Goal: Transaction & Acquisition: Purchase product/service

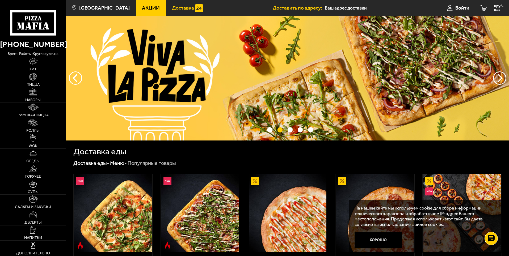
click at [195, 11] on img at bounding box center [199, 8] width 8 height 8
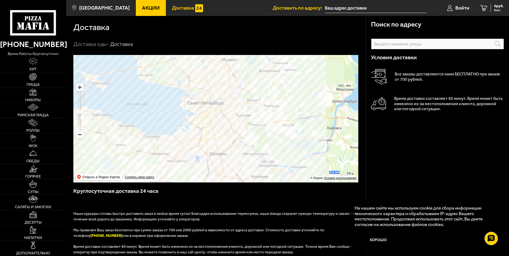
click at [405, 42] on input "text" at bounding box center [437, 44] width 133 height 11
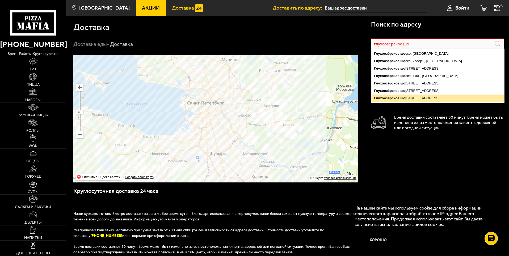
click at [407, 97] on ymaps "Глухоозёрское шо ссе, 42, Санкт-Петербург" at bounding box center [437, 98] width 133 height 7
type input "[STREET_ADDRESS]"
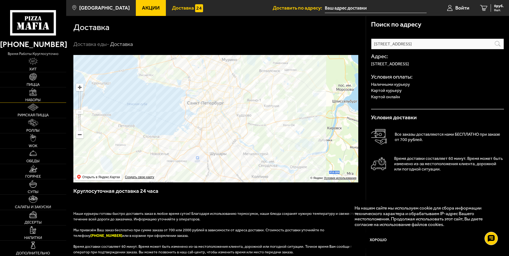
click at [33, 93] on img at bounding box center [32, 91] width 7 height 7
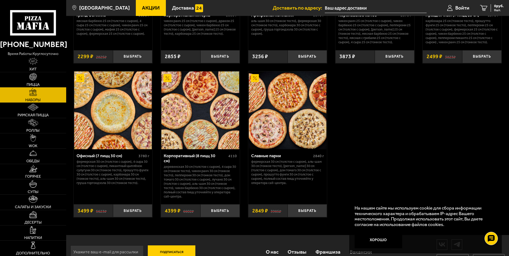
scroll to position [770, 0]
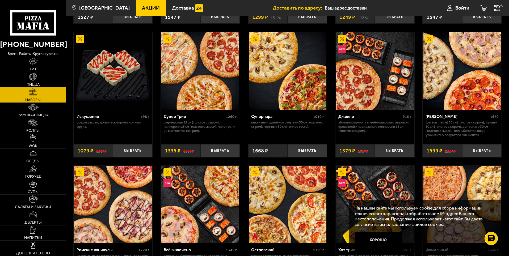
scroll to position [292, 0]
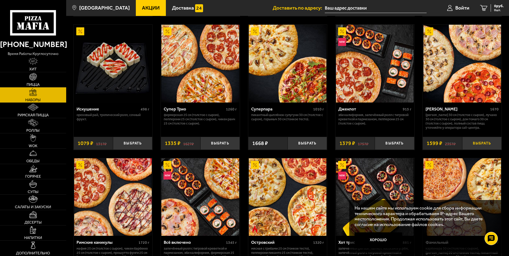
click at [476, 148] on button "Выбрать" at bounding box center [481, 143] width 39 height 13
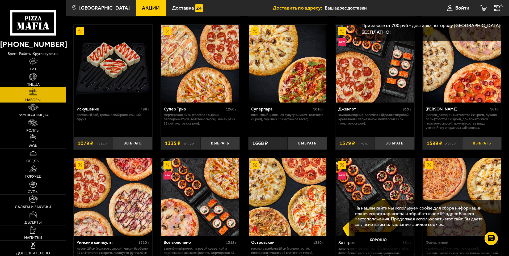
click at [476, 148] on button "Выбрать" at bounding box center [481, 143] width 39 height 13
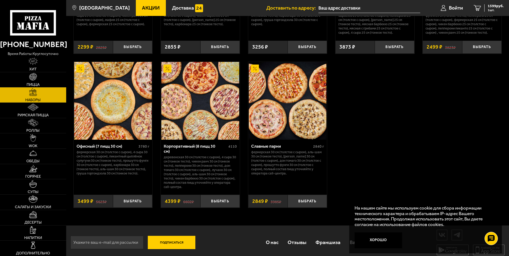
scroll to position [808, 0]
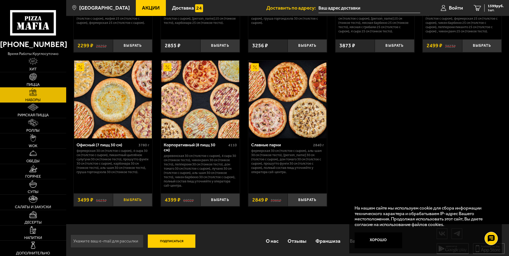
click at [127, 198] on button "Выбрать" at bounding box center [132, 199] width 39 height 13
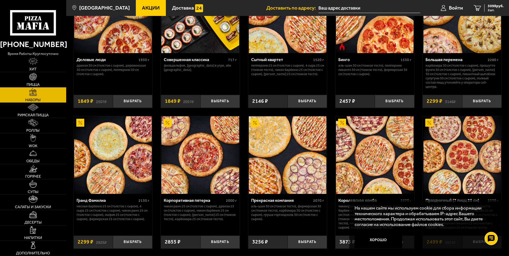
scroll to position [569, 0]
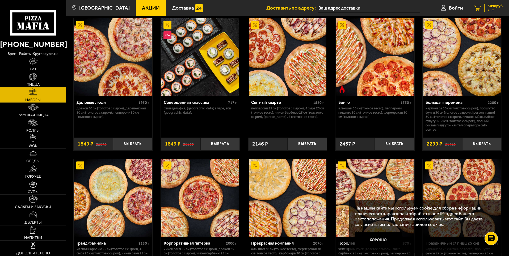
click at [491, 10] on span "2 шт." at bounding box center [495, 10] width 16 height 3
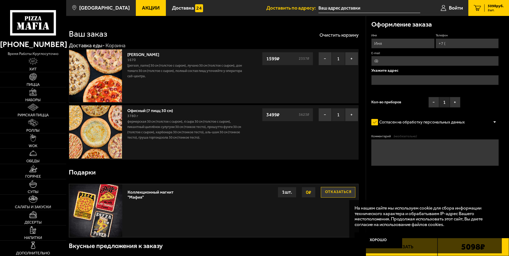
click at [406, 142] on textarea "Комментарий (необязательно)" at bounding box center [434, 152] width 127 height 27
click at [472, 209] on p "На нашем сайте мы используем cookie для сбора информации технического характера…" at bounding box center [423, 216] width 139 height 22
click at [392, 244] on button "Хорошо" at bounding box center [378, 240] width 48 height 16
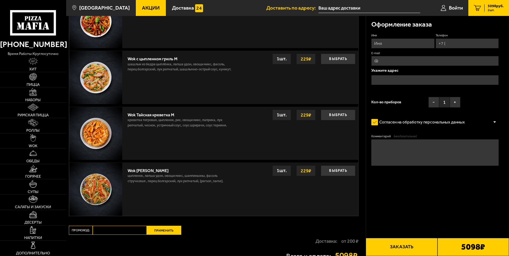
scroll to position [450, 0]
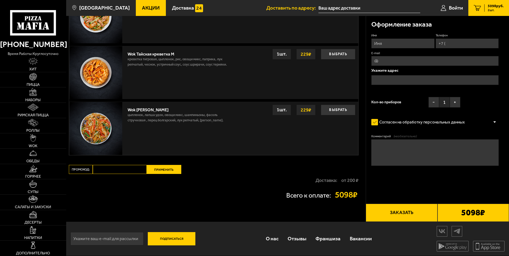
click at [400, 51] on label "E-mail" at bounding box center [434, 53] width 127 height 5
click at [400, 56] on input "E-mail" at bounding box center [434, 61] width 127 height 10
drag, startPoint x: 395, startPoint y: 62, endPoint x: 387, endPoint y: 81, distance: 20.6
click at [394, 64] on input "E-mail" at bounding box center [434, 61] width 127 height 10
click at [386, 82] on input "text" at bounding box center [434, 80] width 127 height 10
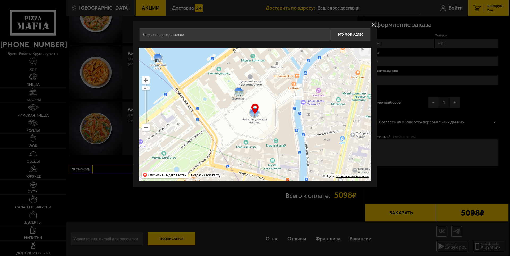
click at [373, 24] on button "delivery type" at bounding box center [374, 24] width 7 height 7
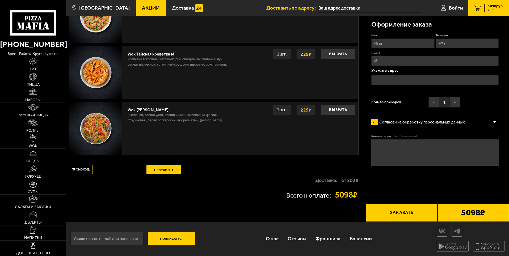
click at [407, 41] on input "Имя" at bounding box center [402, 44] width 63 height 10
type input "л"
type input "Юлия"
click at [465, 39] on input "Телефон" at bounding box center [466, 44] width 63 height 10
type input "+7 (921) 390-52-14"
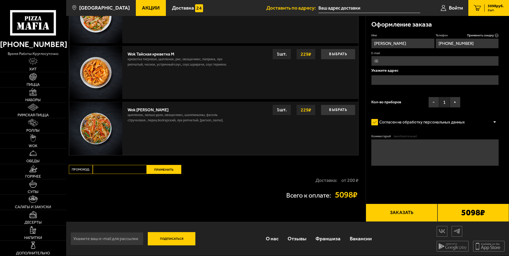
click at [410, 53] on label "E-mail" at bounding box center [434, 53] width 127 height 5
click at [410, 56] on input "E-mail" at bounding box center [434, 61] width 127 height 10
click at [406, 61] on input "E-mail" at bounding box center [434, 61] width 127 height 10
type input "excellencet@yandex.ru"
click at [408, 73] on p "Укажите адрес" at bounding box center [434, 71] width 127 height 4
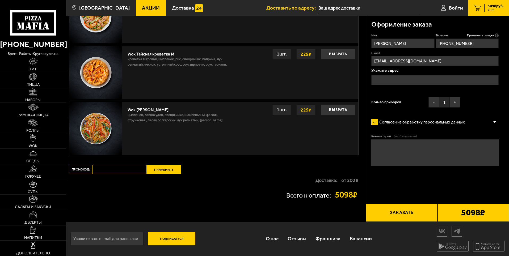
click at [412, 80] on input "text" at bounding box center [434, 80] width 127 height 10
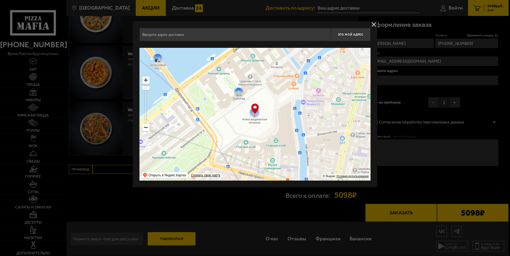
click at [373, 24] on button "delivery type" at bounding box center [374, 24] width 7 height 7
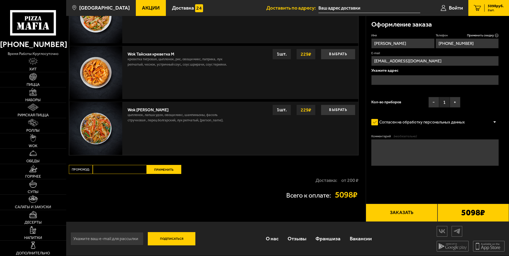
drag, startPoint x: 427, startPoint y: 61, endPoint x: 370, endPoint y: 60, distance: 56.6
click at [370, 60] on div "Оформление заказа Имя Юлия Телефон Применить скидку Вы будете зарегистрированы …" at bounding box center [437, 106] width 143 height 181
click at [380, 62] on input "E-mail" at bounding box center [434, 61] width 127 height 10
paste input "excellencet@yandex.ru"
type input "excellencet@yandex.ru"
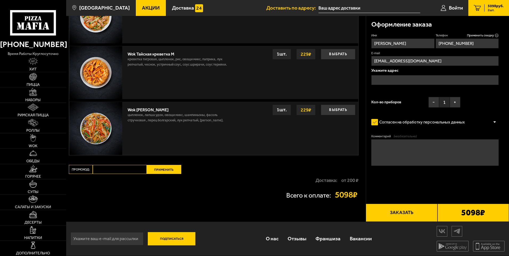
click at [395, 52] on label "E-mail" at bounding box center [434, 53] width 127 height 5
click at [395, 56] on input "excellencet@yandex.ru" at bounding box center [434, 61] width 127 height 10
click at [387, 84] on input "text" at bounding box center [434, 80] width 127 height 10
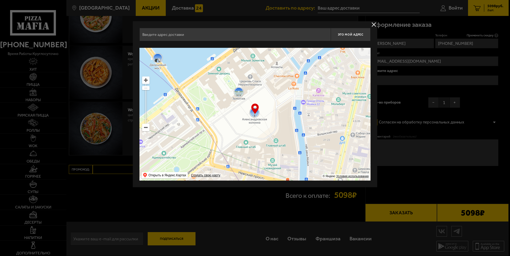
click at [248, 39] on input "text" at bounding box center [234, 34] width 191 height 13
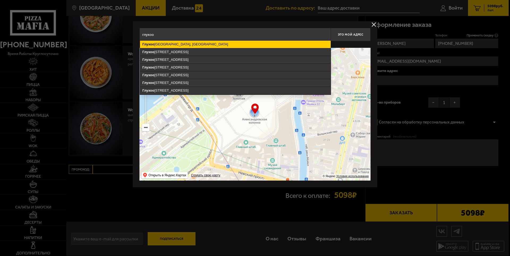
click at [251, 41] on ymaps "Глухоо зёрское шоссе, Санкт-Петербург" at bounding box center [235, 44] width 191 height 7
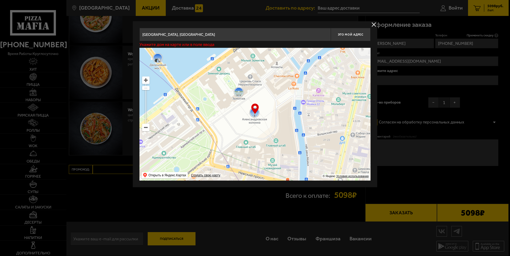
click at [251, 41] on input "Санкт-Петербург, Глухоозёрское шоссе" at bounding box center [234, 34] width 191 height 13
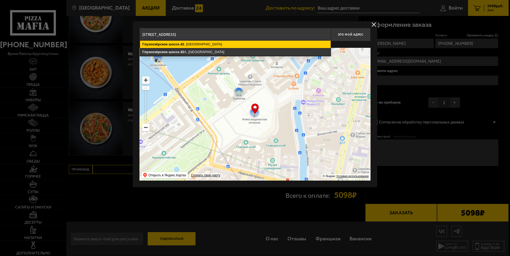
click at [227, 46] on ymaps "Глухоозёрское шоссе , 42 , Санкт-Петербург" at bounding box center [235, 44] width 191 height 7
type input "Санкт-Петербург, Глухоозёрское шоссе, 42"
type input "[STREET_ADDRESS]"
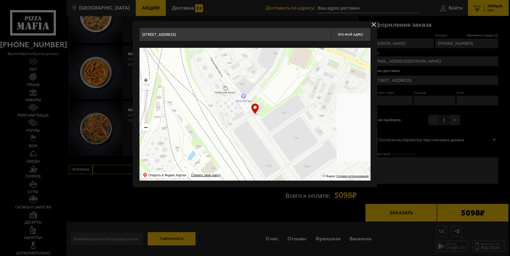
click at [147, 80] on ymaps at bounding box center [145, 80] width 7 height 7
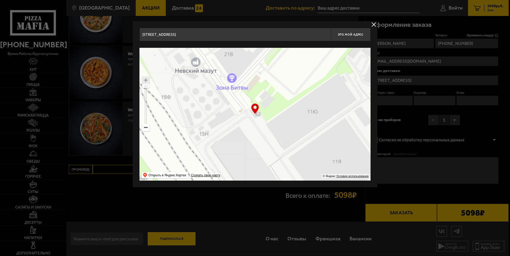
click at [147, 80] on ymaps at bounding box center [145, 80] width 7 height 7
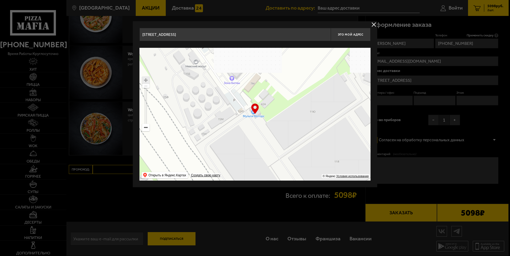
click at [147, 80] on ymaps at bounding box center [145, 80] width 7 height 7
click at [358, 34] on span "Это мой адрес" at bounding box center [351, 34] width 26 height 3
type input "[STREET_ADDRESS]"
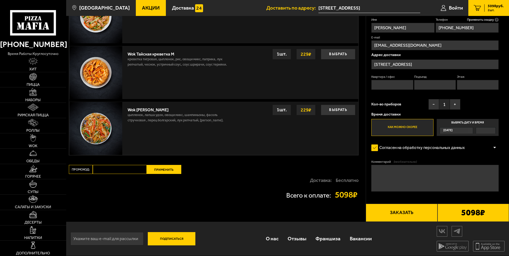
click at [459, 129] on div "Сегодня" at bounding box center [454, 131] width 28 height 6
click at [0, 0] on input "Выбрать дату и время Сегодня" at bounding box center [0, 0] width 0 height 0
click at [463, 125] on label "Выбрать дату и время Сегодня" at bounding box center [467, 127] width 62 height 17
click at [0, 0] on input "Выбрать дату и время Сегодня" at bounding box center [0, 0] width 0 height 0
click at [460, 130] on div "Сегодня" at bounding box center [454, 131] width 28 height 6
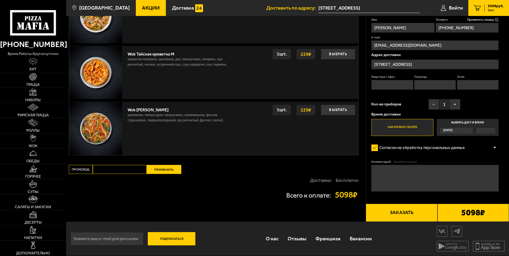
click at [0, 0] on input "Выбрать дату и время Сегодня" at bounding box center [0, 0] width 0 height 0
click at [463, 119] on label "Выбрать дату и время Сегодня" at bounding box center [467, 127] width 62 height 17
click at [0, 0] on input "Выбрать дату и время Сегодня" at bounding box center [0, 0] width 0 height 0
drag, startPoint x: 484, startPoint y: 128, endPoint x: 451, endPoint y: 132, distance: 33.1
click at [477, 129] on div at bounding box center [485, 131] width 19 height 6
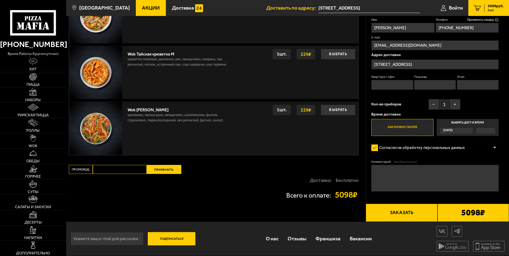
click at [0, 0] on input "Выбрать дату и время Сегодня" at bounding box center [0, 0] width 0 height 0
click at [451, 132] on span "Сегодня" at bounding box center [447, 131] width 9 height 6
click at [0, 0] on input "Выбрать дату и время Сегодня" at bounding box center [0, 0] width 0 height 0
click at [451, 132] on span "Сегодня" at bounding box center [447, 131] width 9 height 6
click at [0, 0] on input "Выбрать дату и время Сегодня" at bounding box center [0, 0] width 0 height 0
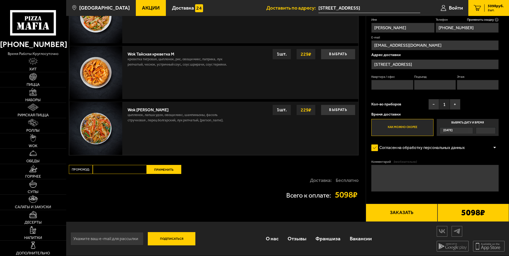
click at [450, 129] on span "Сегодня" at bounding box center [447, 131] width 9 height 6
click at [0, 0] on input "Выбрать дату и время Сегодня" at bounding box center [0, 0] width 0 height 0
click at [450, 129] on span "Сегодня" at bounding box center [447, 131] width 9 height 6
click at [0, 0] on input "Выбрать дату и время Сегодня" at bounding box center [0, 0] width 0 height 0
click at [464, 128] on div "Сегодня" at bounding box center [454, 131] width 28 height 6
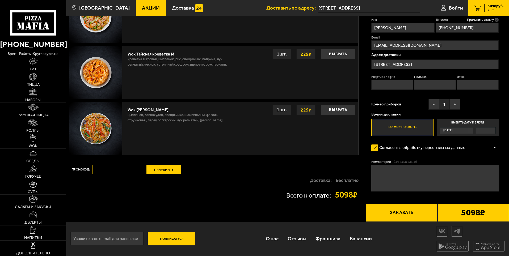
click at [0, 0] on input "Выбрать дату и время Сегодня" at bounding box center [0, 0] width 0 height 0
click at [464, 128] on div "Сегодня" at bounding box center [454, 131] width 28 height 6
click at [0, 0] on input "Выбрать дату и время Сегодня" at bounding box center [0, 0] width 0 height 0
click at [453, 104] on button "+" at bounding box center [454, 104] width 11 height 11
click at [434, 103] on button "−" at bounding box center [433, 104] width 11 height 11
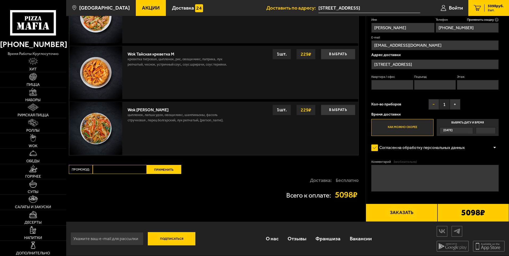
click at [434, 103] on button "−" at bounding box center [433, 104] width 11 height 11
click at [444, 133] on label "Выбрать дату и время Сегодня" at bounding box center [467, 127] width 62 height 17
click at [0, 0] on input "Выбрать дату и время Сегодня" at bounding box center [0, 0] width 0 height 0
click at [444, 133] on label "Выбрать дату и время Сегодня" at bounding box center [467, 127] width 62 height 17
click at [0, 0] on input "Выбрать дату и время Сегодня" at bounding box center [0, 0] width 0 height 0
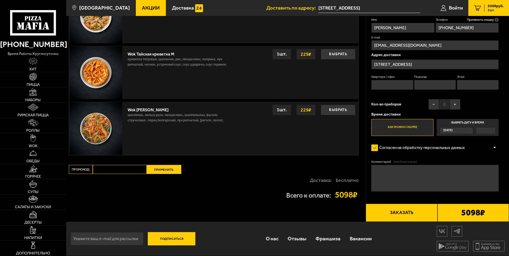
drag, startPoint x: 453, startPoint y: 129, endPoint x: 459, endPoint y: 119, distance: 11.7
click at [452, 128] on span "Сегодня" at bounding box center [447, 131] width 9 height 6
click at [0, 0] on input "Выбрать дату и время Сегодня" at bounding box center [0, 0] width 0 height 0
click at [459, 119] on label "Выбрать дату и время Сегодня" at bounding box center [467, 127] width 62 height 17
click at [0, 0] on input "Выбрать дату и время Сегодня" at bounding box center [0, 0] width 0 height 0
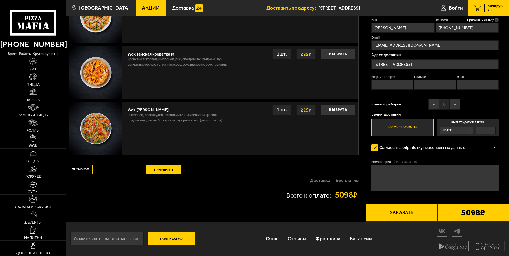
click at [412, 128] on label "Как можно скорее" at bounding box center [402, 127] width 62 height 17
click at [0, 0] on input "Как можно скорее" at bounding box center [0, 0] width 0 height 0
click at [461, 120] on label "Выбрать дату и время Сегодня" at bounding box center [467, 127] width 62 height 17
click at [0, 0] on input "Выбрать дату и время Сегодня" at bounding box center [0, 0] width 0 height 0
click at [461, 120] on label "Выбрать дату и время Сегодня" at bounding box center [467, 127] width 62 height 17
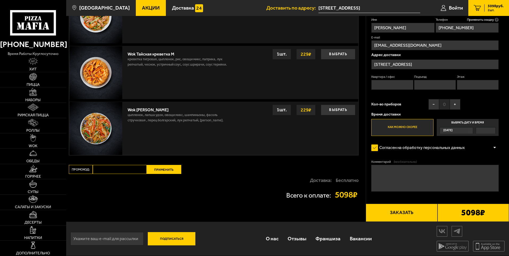
click at [0, 0] on input "Выбрать дату и время Сегодня" at bounding box center [0, 0] width 0 height 0
click at [461, 120] on label "Выбрать дату и время Сегодня" at bounding box center [467, 127] width 62 height 17
click at [0, 0] on input "Выбрать дату и время Сегодня" at bounding box center [0, 0] width 0 height 0
click at [461, 120] on label "Выбрать дату и время Сегодня" at bounding box center [467, 127] width 62 height 17
click at [0, 0] on input "Выбрать дату и время Сегодня" at bounding box center [0, 0] width 0 height 0
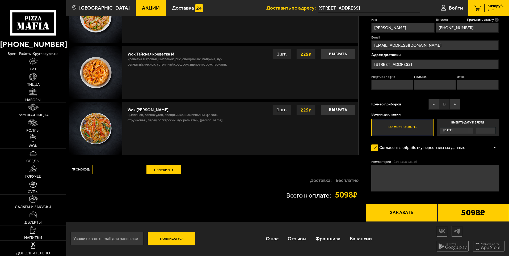
click at [461, 120] on label "Выбрать дату и время Сегодня" at bounding box center [467, 127] width 62 height 17
click at [0, 0] on input "Выбрать дату и время Сегодня" at bounding box center [0, 0] width 0 height 0
click at [461, 120] on label "Выбрать дату и время Сегодня" at bounding box center [467, 127] width 62 height 17
click at [0, 0] on input "Выбрать дату и время Сегодня" at bounding box center [0, 0] width 0 height 0
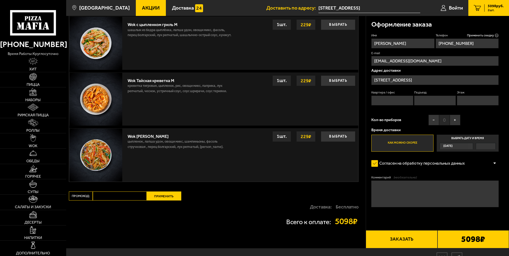
scroll to position [423, 0]
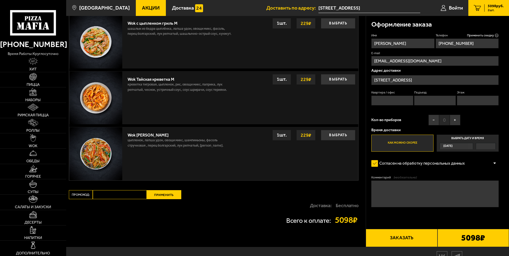
click at [466, 138] on label "Выбрать дату и время Сегодня" at bounding box center [467, 143] width 62 height 17
click at [0, 0] on input "Выбрать дату и время Сегодня" at bounding box center [0, 0] width 0 height 0
click at [466, 138] on label "Выбрать дату и время Сегодня" at bounding box center [467, 143] width 62 height 17
click at [0, 0] on input "Выбрать дату и время Сегодня" at bounding box center [0, 0] width 0 height 0
click at [466, 138] on label "Выбрать дату и время Сегодня" at bounding box center [467, 143] width 62 height 17
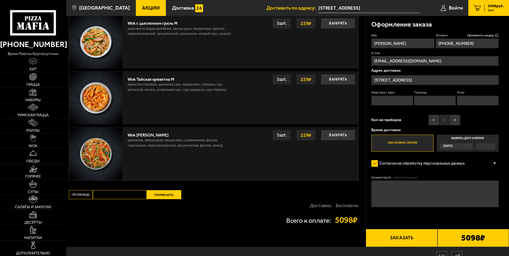
click at [0, 0] on input "Выбрать дату и время Сегодня" at bounding box center [0, 0] width 0 height 0
click at [466, 138] on label "Выбрать дату и время Сегодня" at bounding box center [467, 143] width 62 height 17
click at [0, 0] on input "Выбрать дату и время Сегодня" at bounding box center [0, 0] width 0 height 0
click at [466, 138] on label "Выбрать дату и время Сегодня" at bounding box center [467, 143] width 62 height 17
click at [0, 0] on input "Выбрать дату и время Сегодня" at bounding box center [0, 0] width 0 height 0
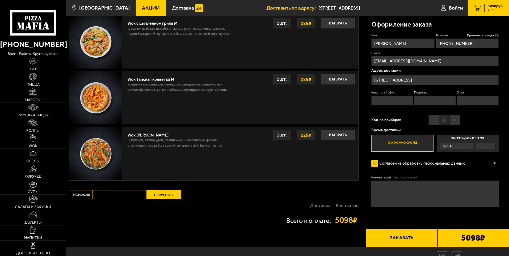
click at [466, 138] on label "Выбрать дату и время Сегодня" at bounding box center [467, 143] width 62 height 17
click at [0, 0] on input "Выбрать дату и время Сегодня" at bounding box center [0, 0] width 0 height 0
click at [465, 147] on div "Сегодня" at bounding box center [454, 146] width 28 height 6
click at [0, 0] on input "Выбрать дату и время Сегодня" at bounding box center [0, 0] width 0 height 0
click at [488, 147] on div at bounding box center [485, 146] width 19 height 6
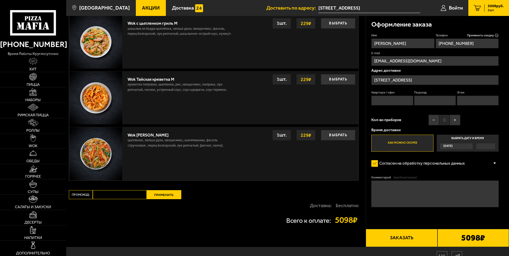
click at [0, 0] on input "Выбрать дату и время Сегодня" at bounding box center [0, 0] width 0 height 0
click at [488, 147] on div at bounding box center [485, 146] width 19 height 6
click at [0, 0] on input "Выбрать дату и время Сегодня" at bounding box center [0, 0] width 0 height 0
click at [460, 145] on div "Сегодня" at bounding box center [454, 146] width 28 height 6
click at [0, 0] on input "Выбрать дату и время Сегодня" at bounding box center [0, 0] width 0 height 0
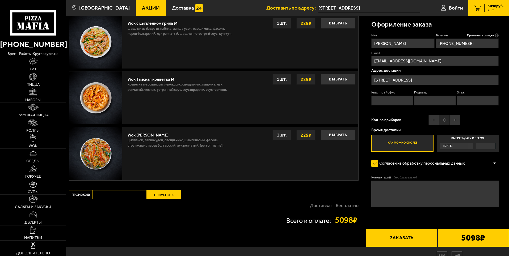
click at [458, 147] on div "Сегодня" at bounding box center [454, 146] width 28 height 6
click at [0, 0] on input "Выбрать дату и время Сегодня" at bounding box center [0, 0] width 0 height 0
click at [487, 142] on label "Выбрать дату и время Сегодня" at bounding box center [467, 143] width 62 height 17
click at [0, 0] on input "Выбрать дату и время Сегодня" at bounding box center [0, 0] width 0 height 0
click at [487, 141] on label "Выбрать дату и время Сегодня" at bounding box center [467, 143] width 62 height 17
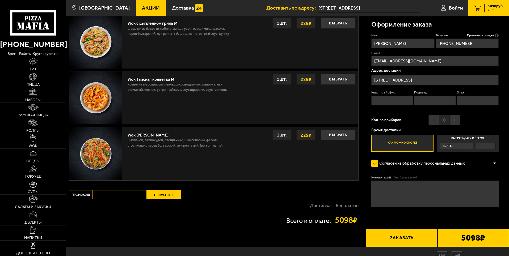
click at [0, 0] on input "Выбрать дату и время Сегодня" at bounding box center [0, 0] width 0 height 0
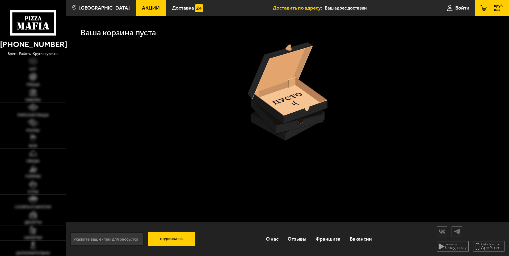
type input "[STREET_ADDRESS]"
click at [173, 10] on span "Доставка" at bounding box center [183, 7] width 22 height 5
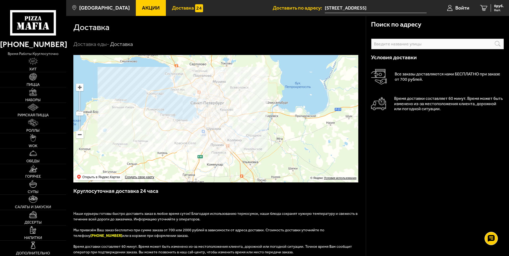
click at [142, 10] on span "Акции" at bounding box center [151, 7] width 18 height 5
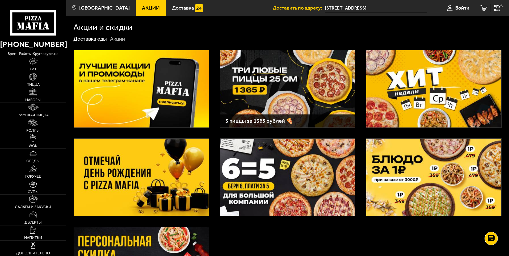
click at [38, 114] on span "Римская пицца" at bounding box center [33, 115] width 31 height 4
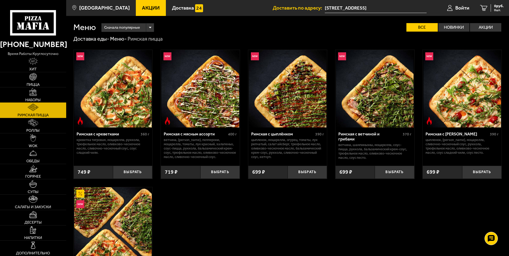
click at [37, 95] on img at bounding box center [32, 91] width 7 height 7
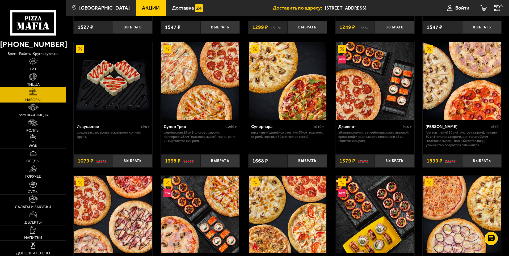
scroll to position [266, 0]
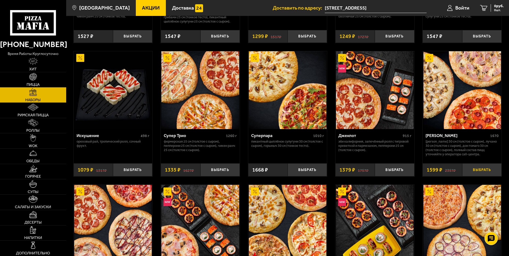
click at [476, 169] on button "Выбрать" at bounding box center [481, 169] width 39 height 13
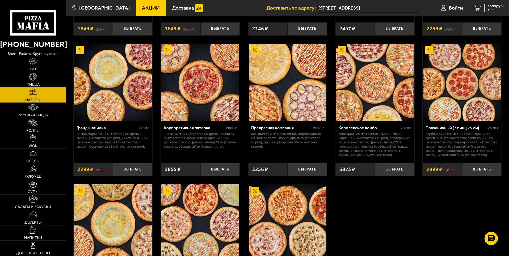
scroll to position [717, 0]
